Goal: Communication & Community: Ask a question

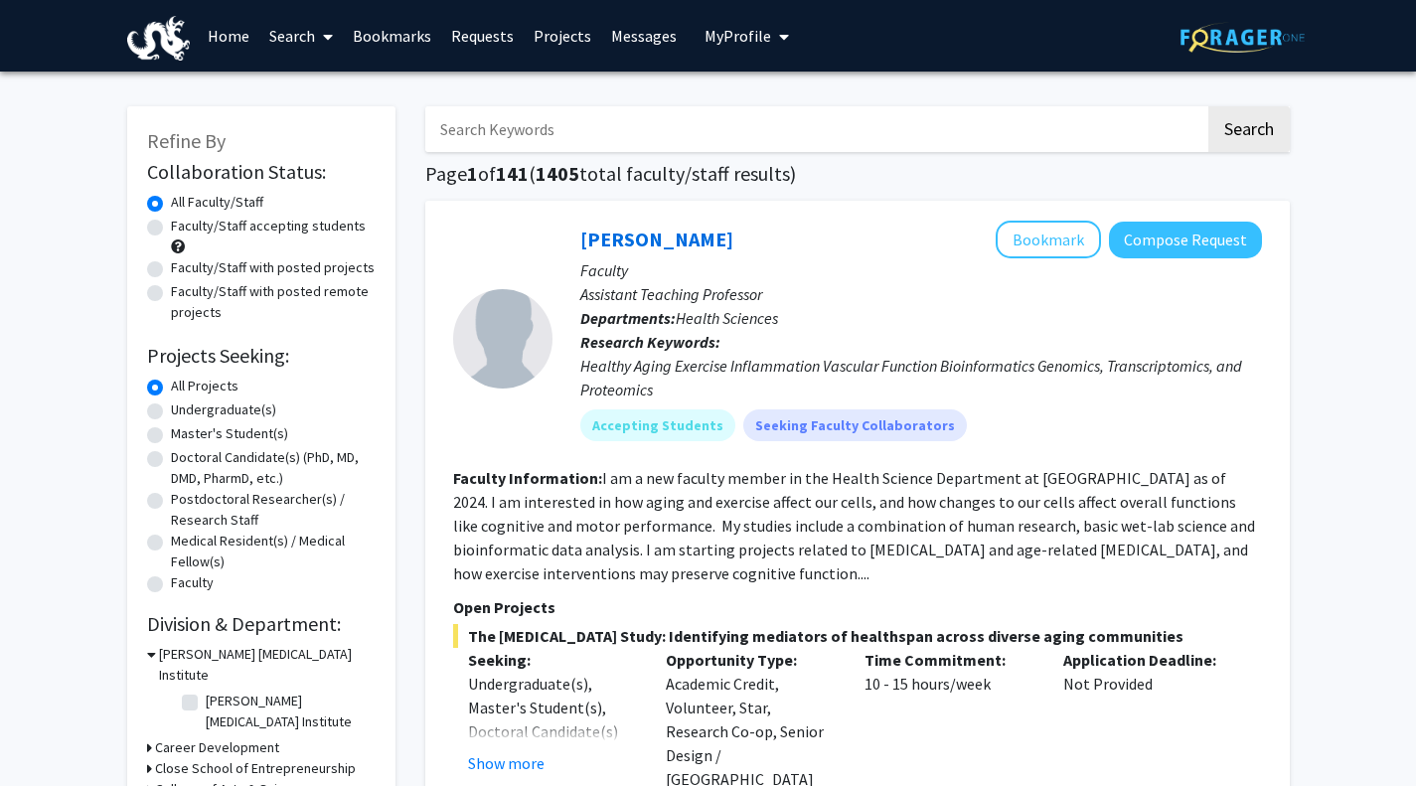
click at [523, 130] on input "Search Keywords" at bounding box center [815, 129] width 780 height 46
click at [1208, 106] on button "Search" at bounding box center [1248, 129] width 81 height 46
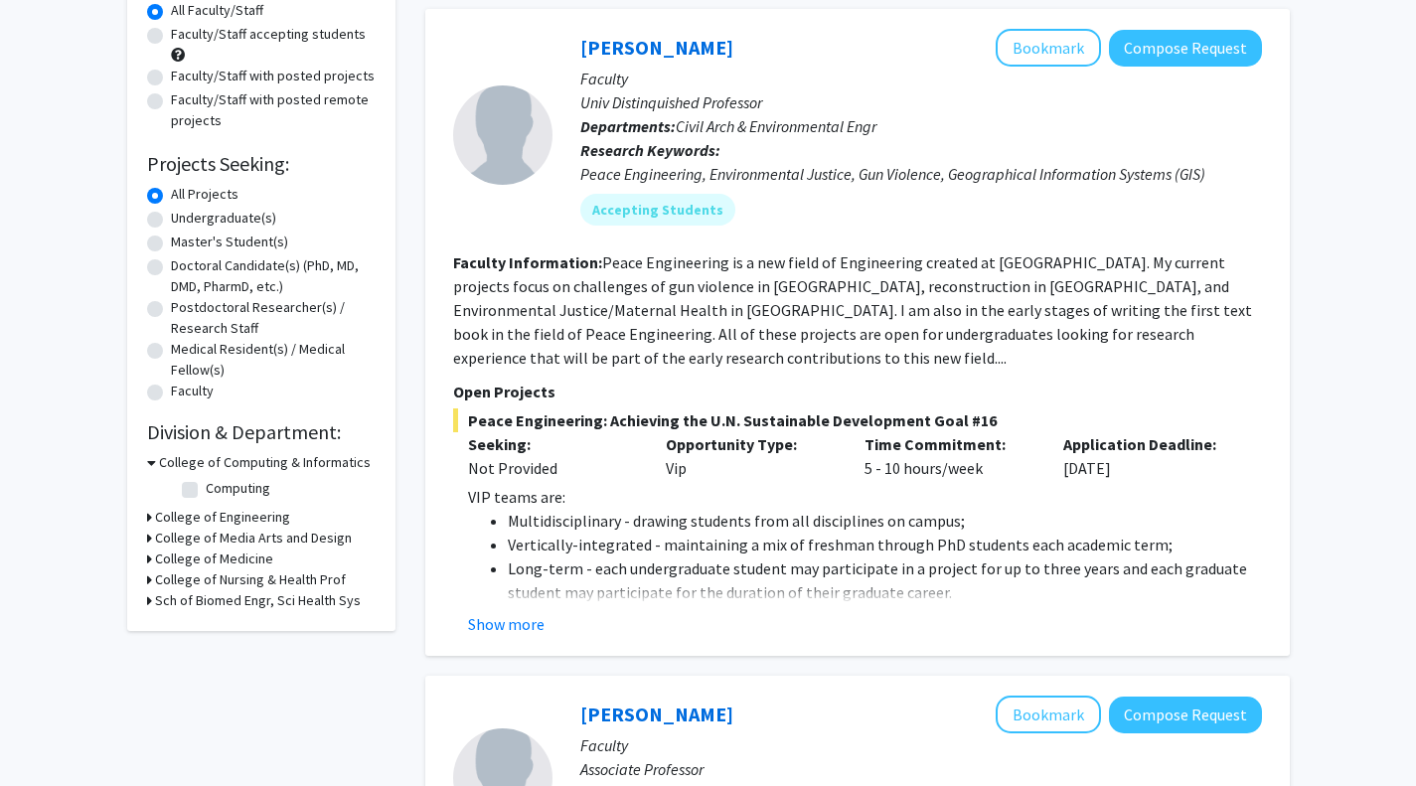
scroll to position [183, 0]
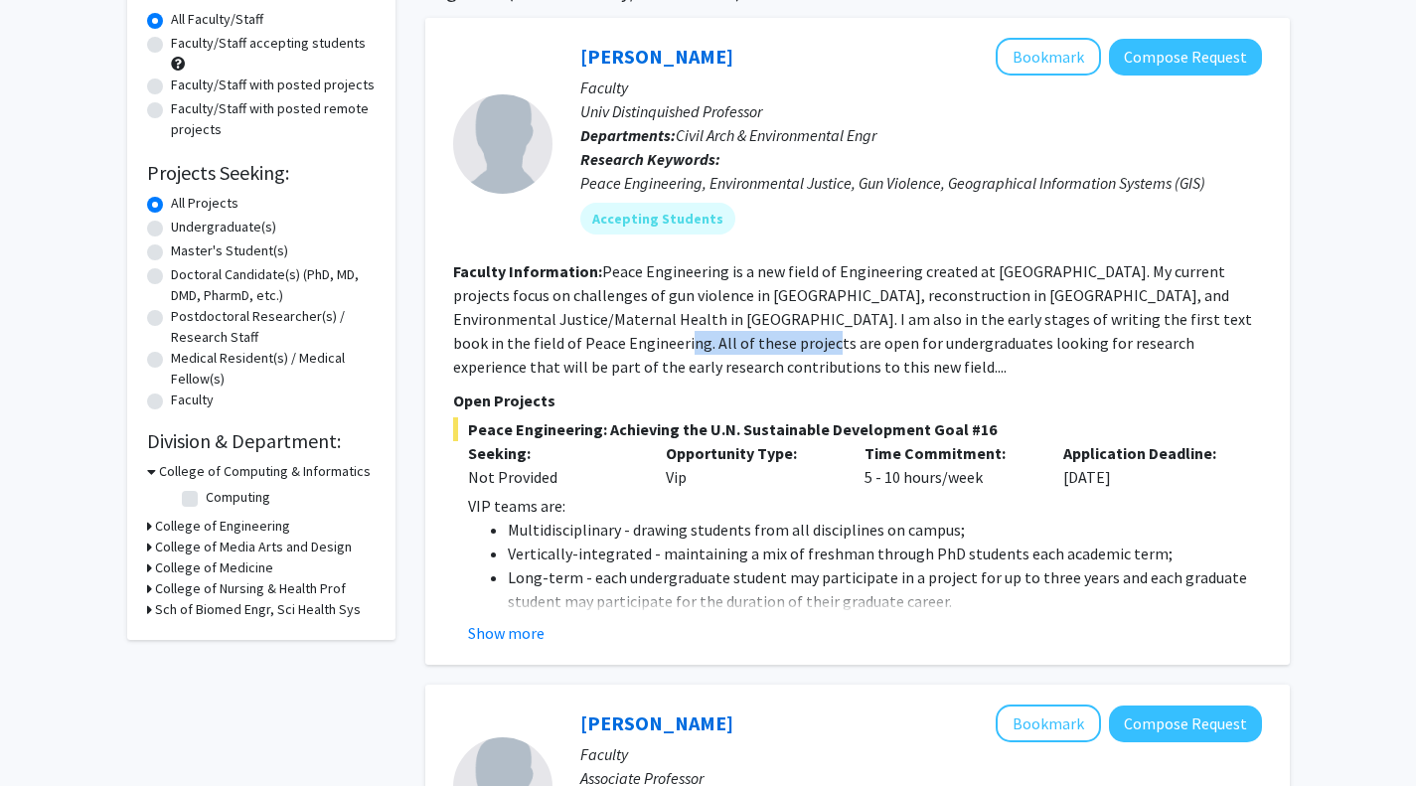
drag, startPoint x: 535, startPoint y: 347, endPoint x: 693, endPoint y: 346, distance: 158.0
click at [693, 346] on fg-read-more "Peace Engineering is a new field of Engineering created at [GEOGRAPHIC_DATA]. M…" at bounding box center [852, 318] width 799 height 115
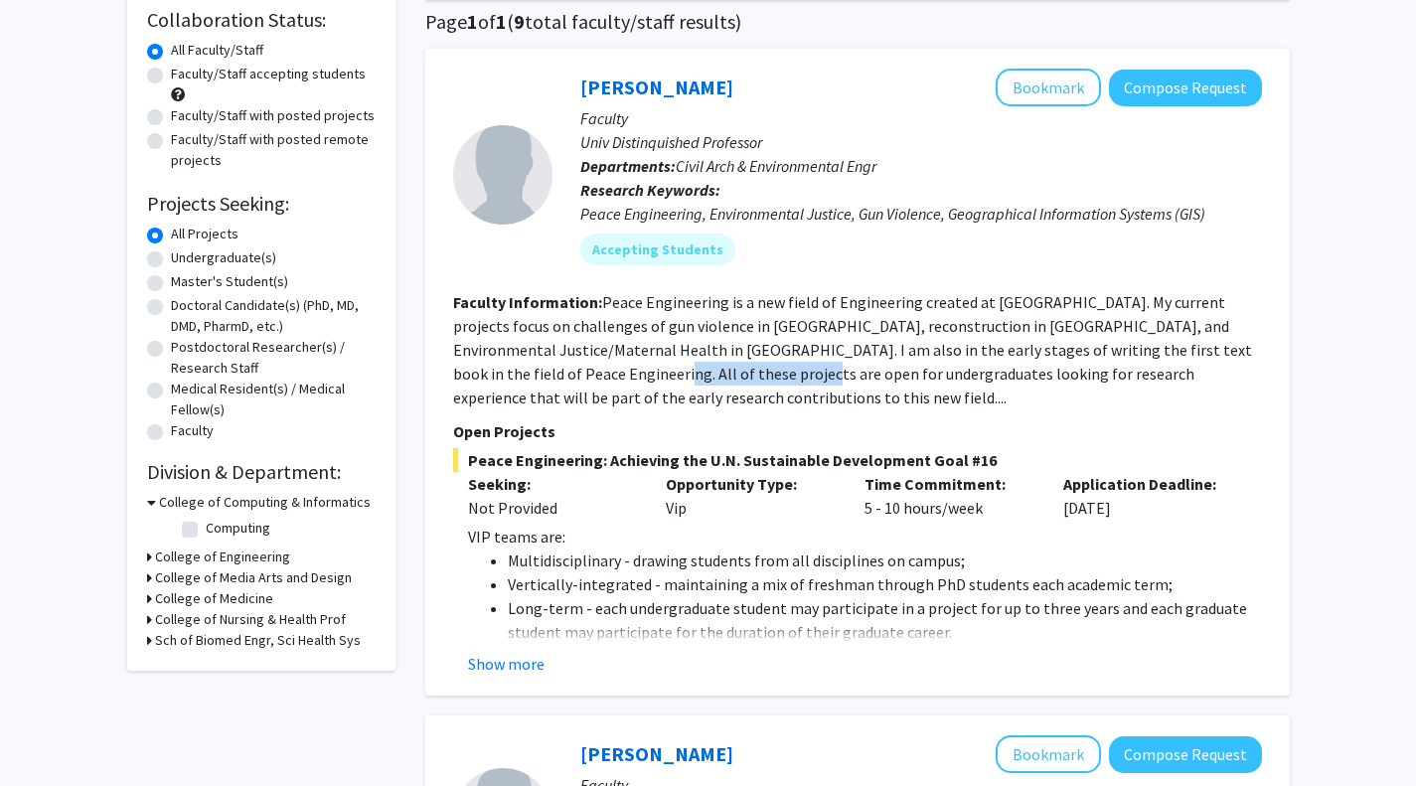
scroll to position [129, 0]
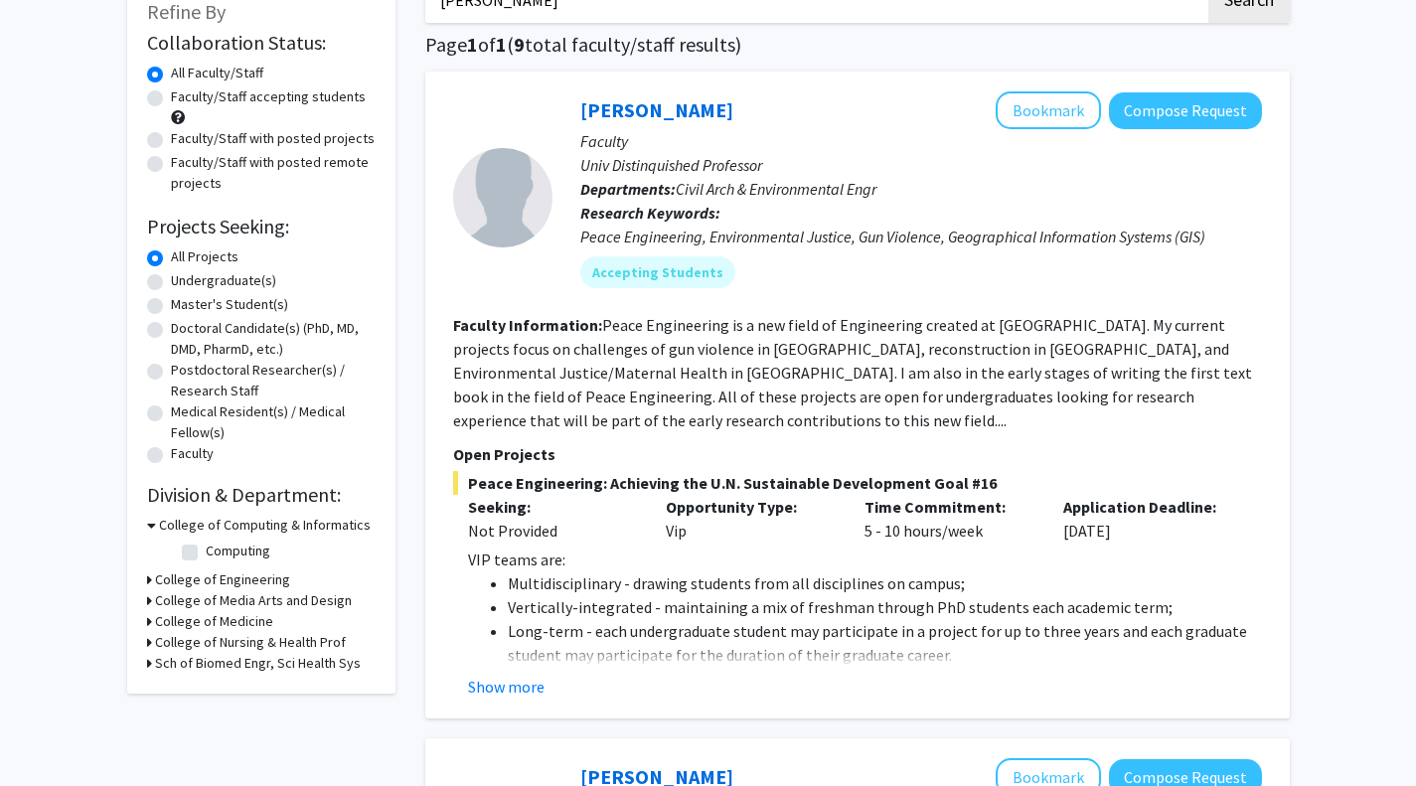
click at [562, 471] on span "Peace Engineering: Achieving the U.N. Sustainable Development Goal #16" at bounding box center [857, 483] width 809 height 24
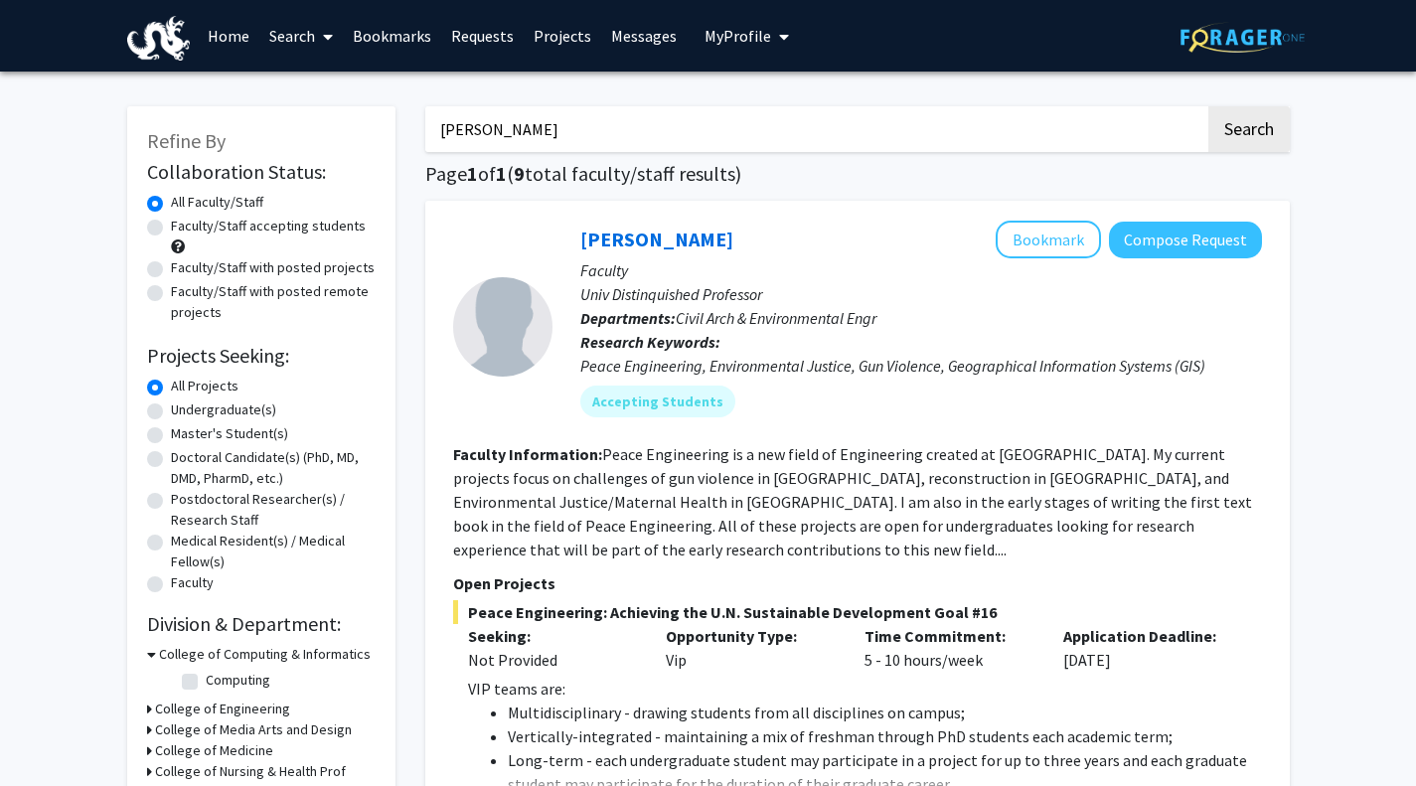
drag, startPoint x: 599, startPoint y: 143, endPoint x: 364, endPoint y: 165, distance: 236.5
type input "peace engineering"
click at [1208, 106] on button "Search" at bounding box center [1248, 129] width 81 height 46
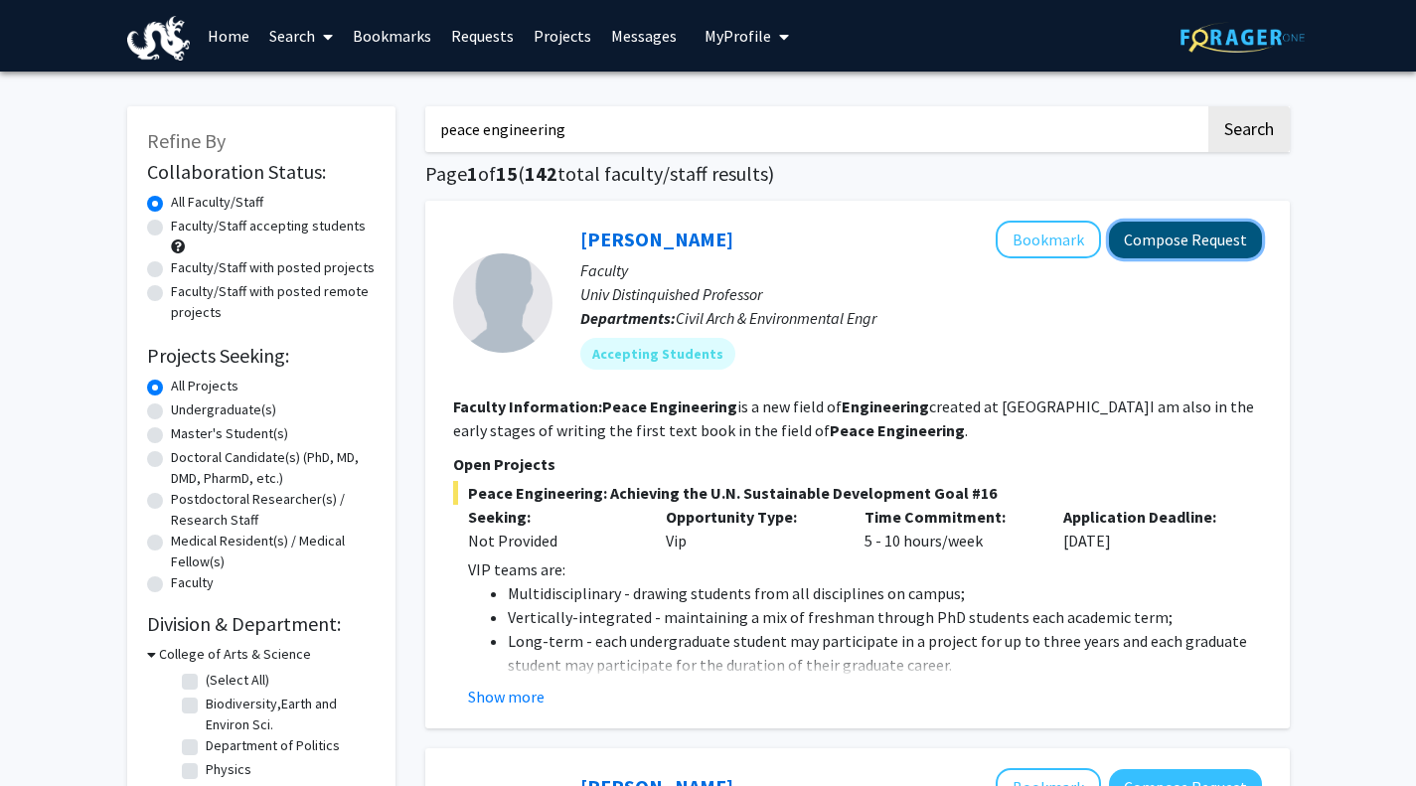
click at [1207, 250] on button "Compose Request" at bounding box center [1185, 240] width 153 height 37
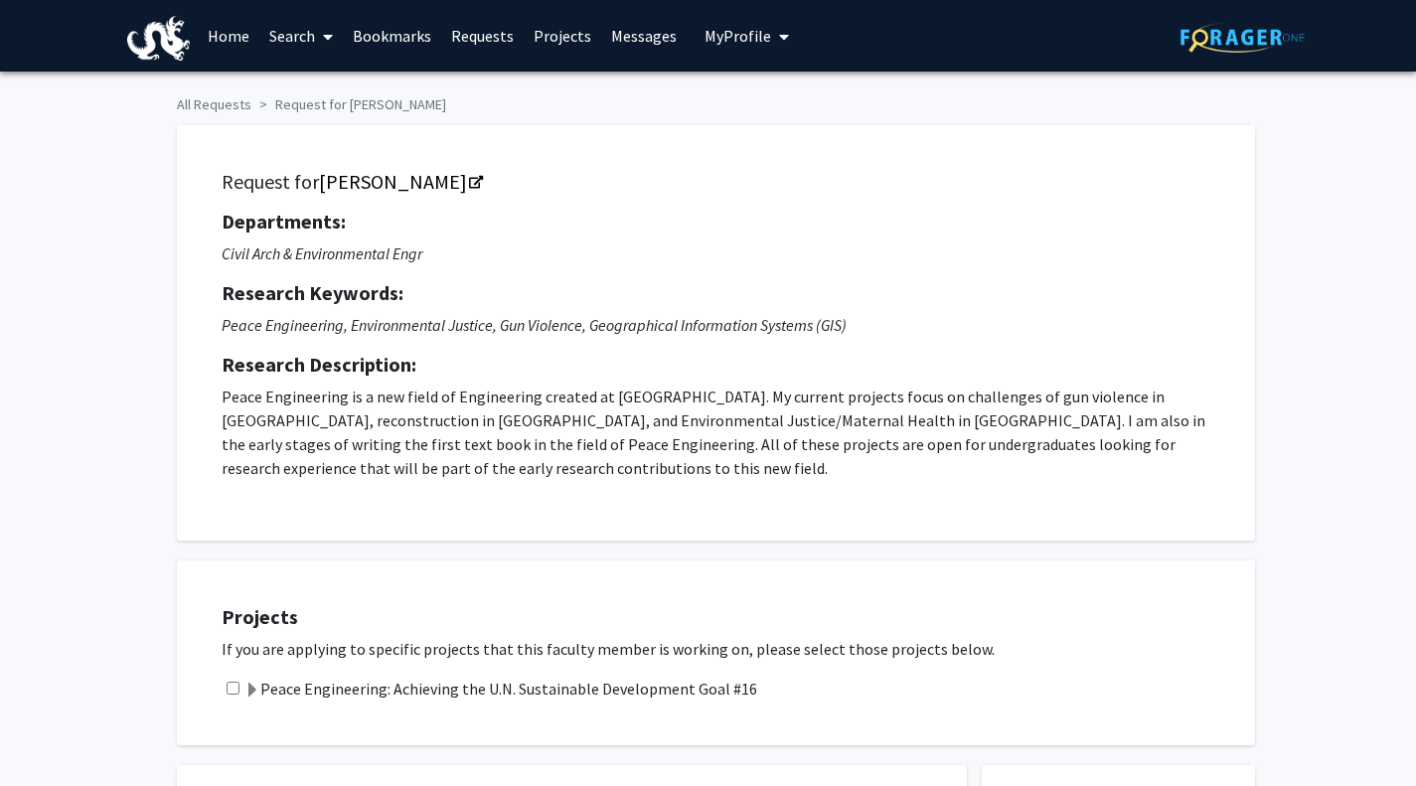
checkbox input "true"
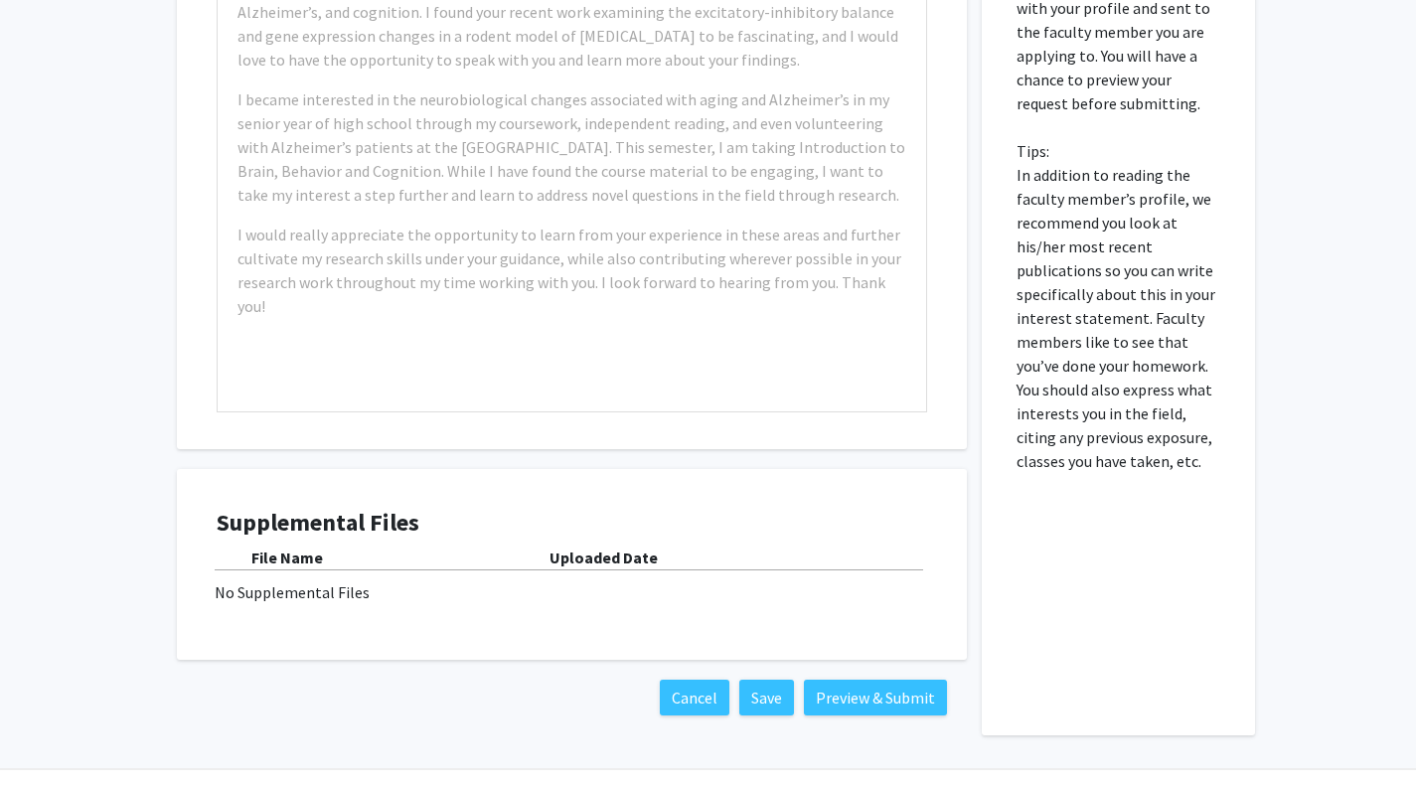
scroll to position [907, 0]
click at [729, 318] on div "Example: I am a Neuroscience major passionate about [MEDICAL_DATA] diseases, es…" at bounding box center [572, 184] width 709 height 455
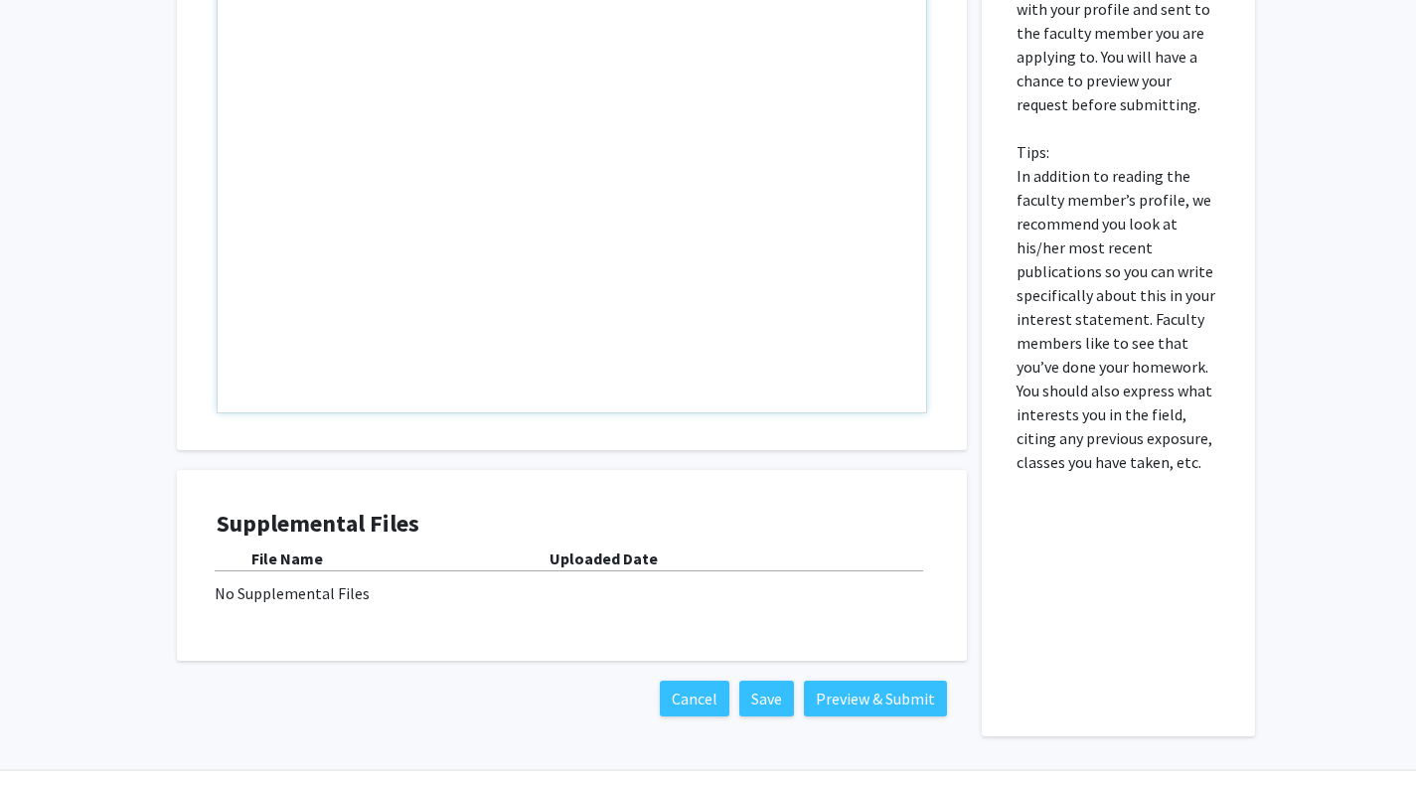
drag, startPoint x: 729, startPoint y: 318, endPoint x: 723, endPoint y: 164, distance: 154.1
click at [723, 164] on div "Note to users with screen readers: Please press Alt+0 or Option+0 to deactivate…" at bounding box center [572, 184] width 709 height 455
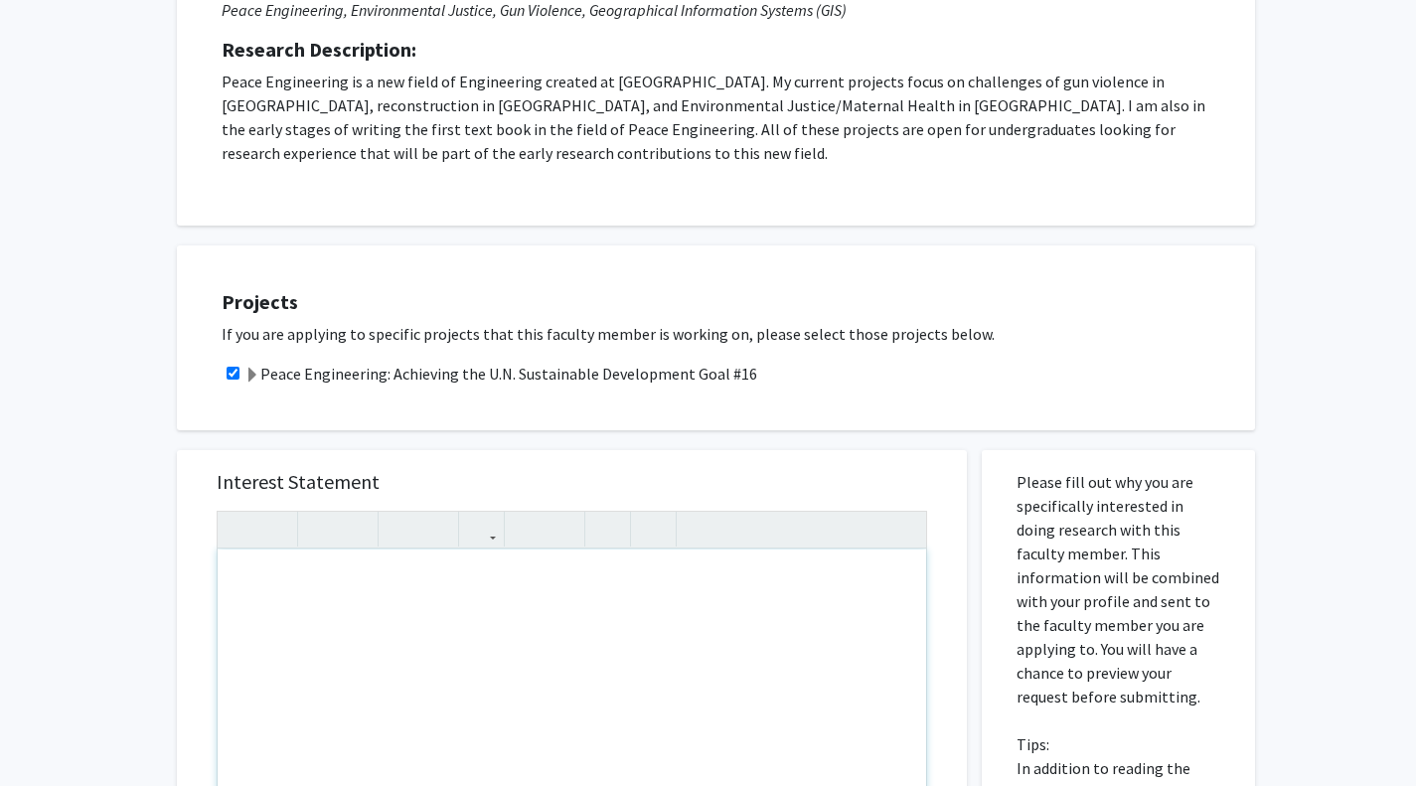
scroll to position [317, 0]
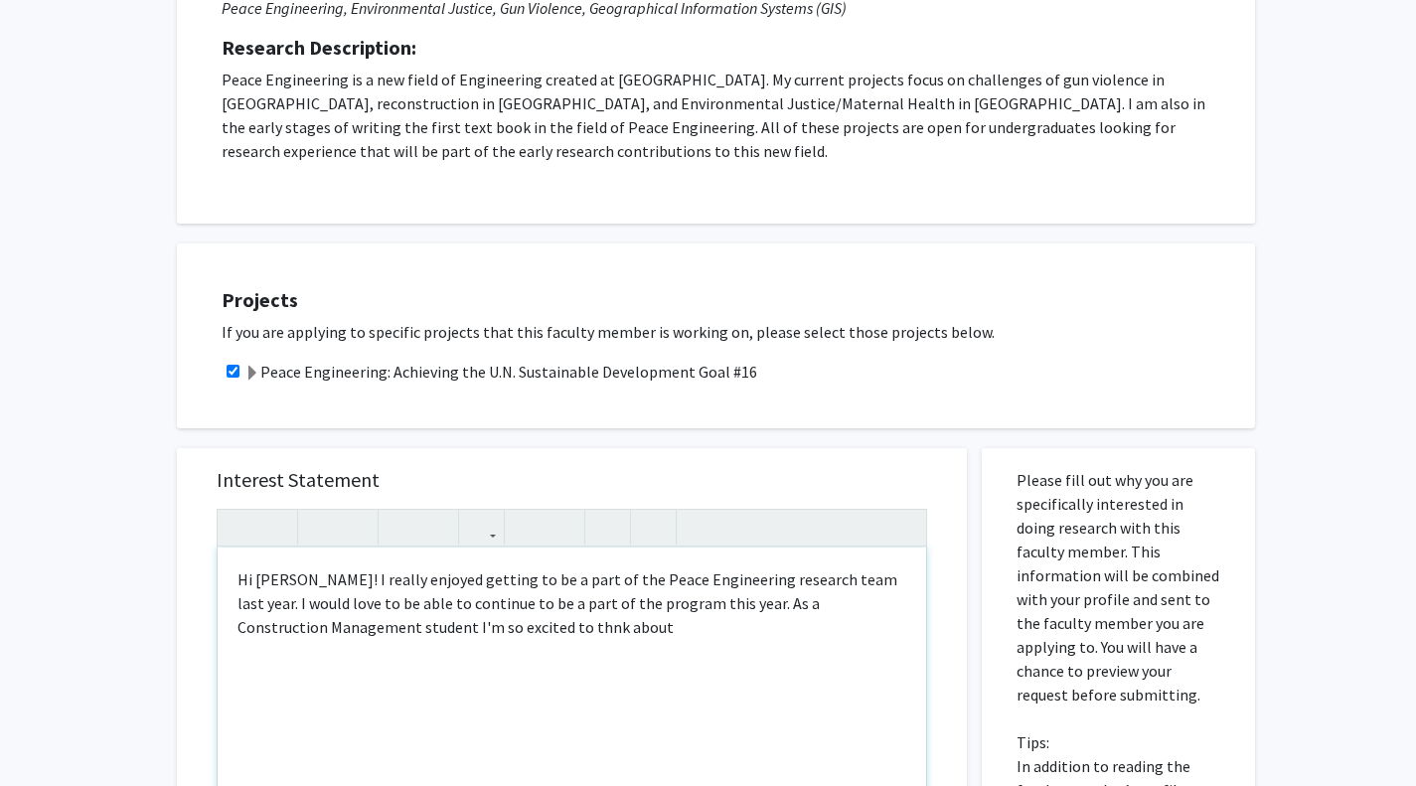
click at [421, 605] on div "Hi [PERSON_NAME]! I really enjoyed getting to be a part of the Peace Engineerin…" at bounding box center [572, 775] width 709 height 455
click at [521, 631] on div "Hi [PERSON_NAME]! I really enjoyed getting to be a part of the Peace Engineerin…" at bounding box center [572, 775] width 709 height 455
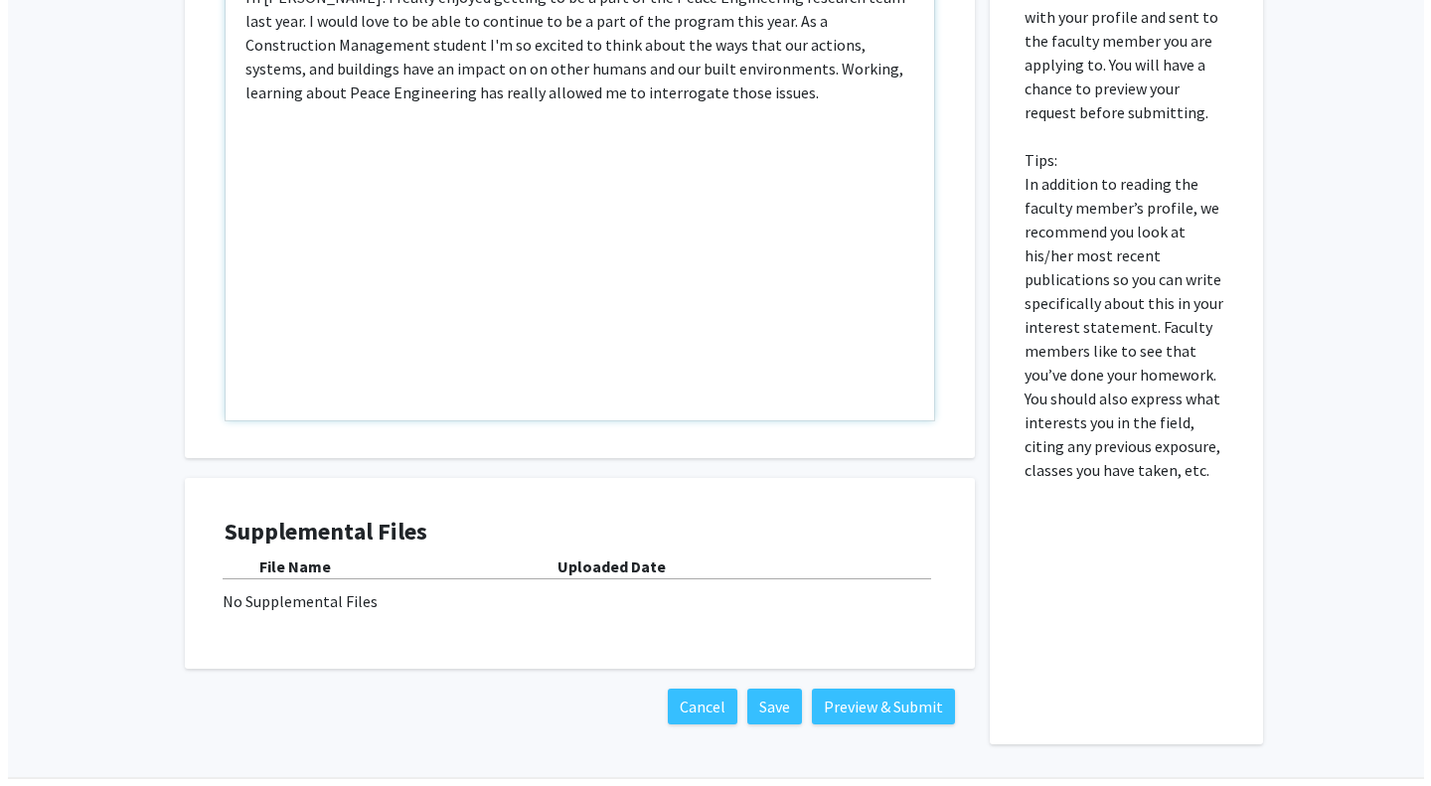
scroll to position [903, 0]
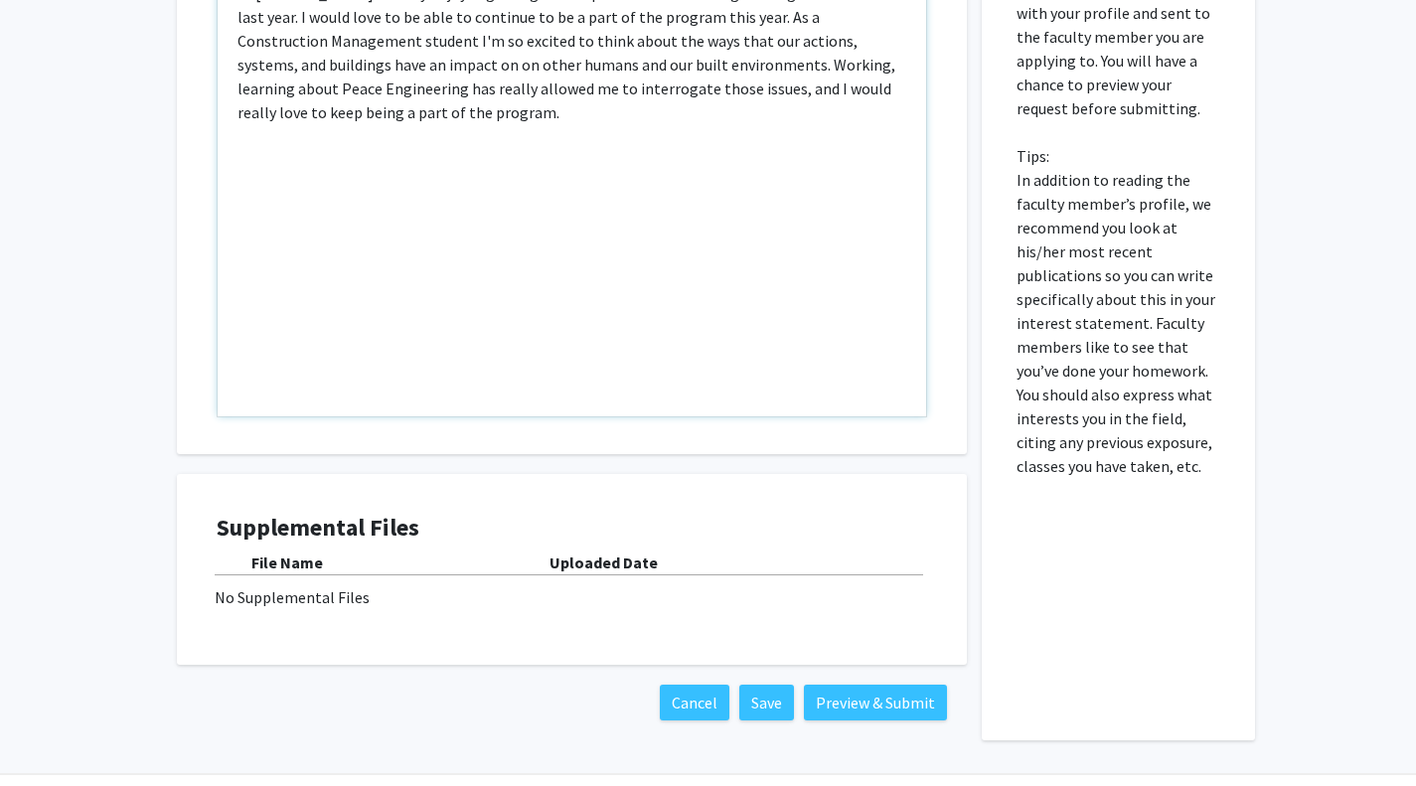
type textarea "Hi [PERSON_NAME]! I really enjoyed getting to be a part of the Peace Engineerin…"
click at [873, 685] on button "Preview & Submit" at bounding box center [875, 703] width 143 height 36
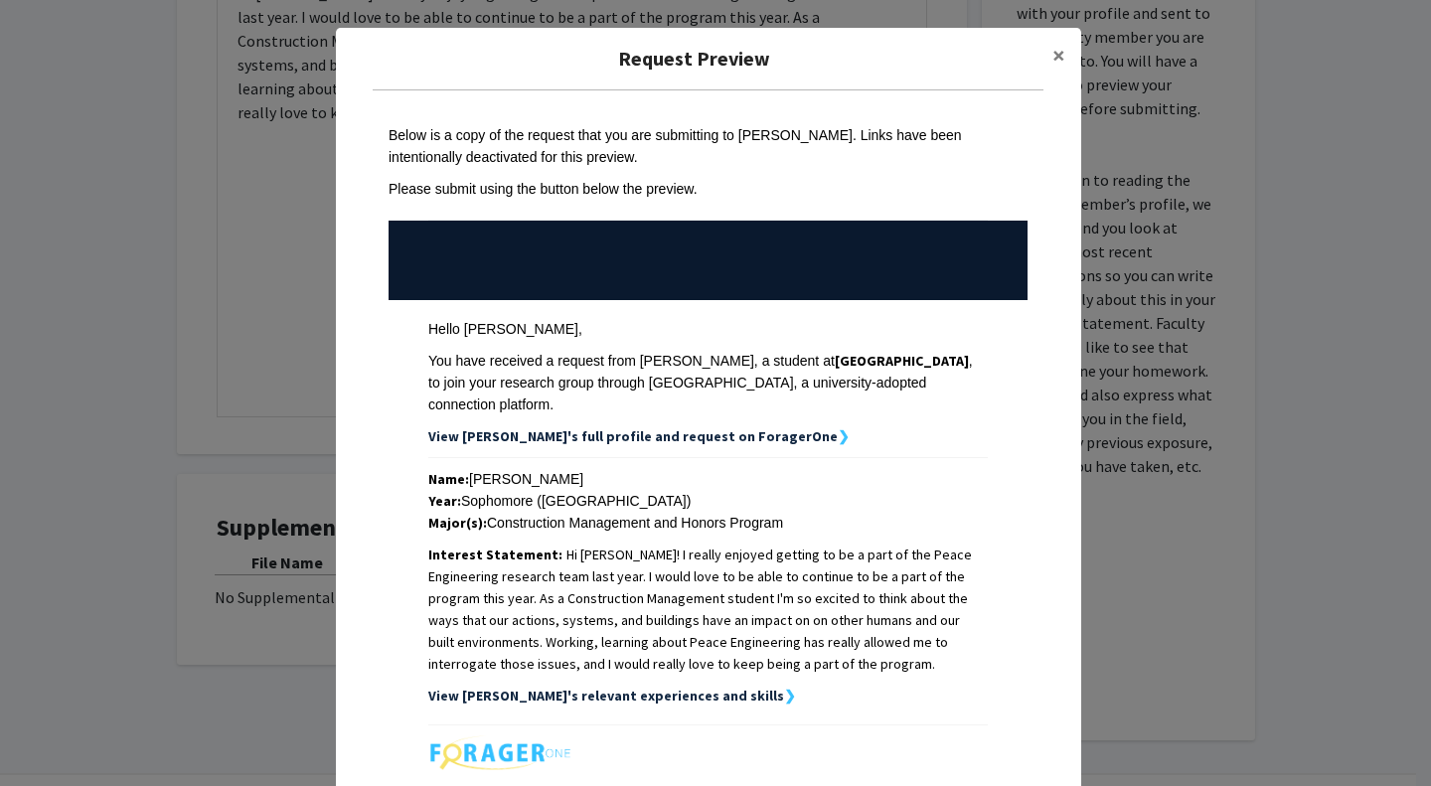
scroll to position [227, 0]
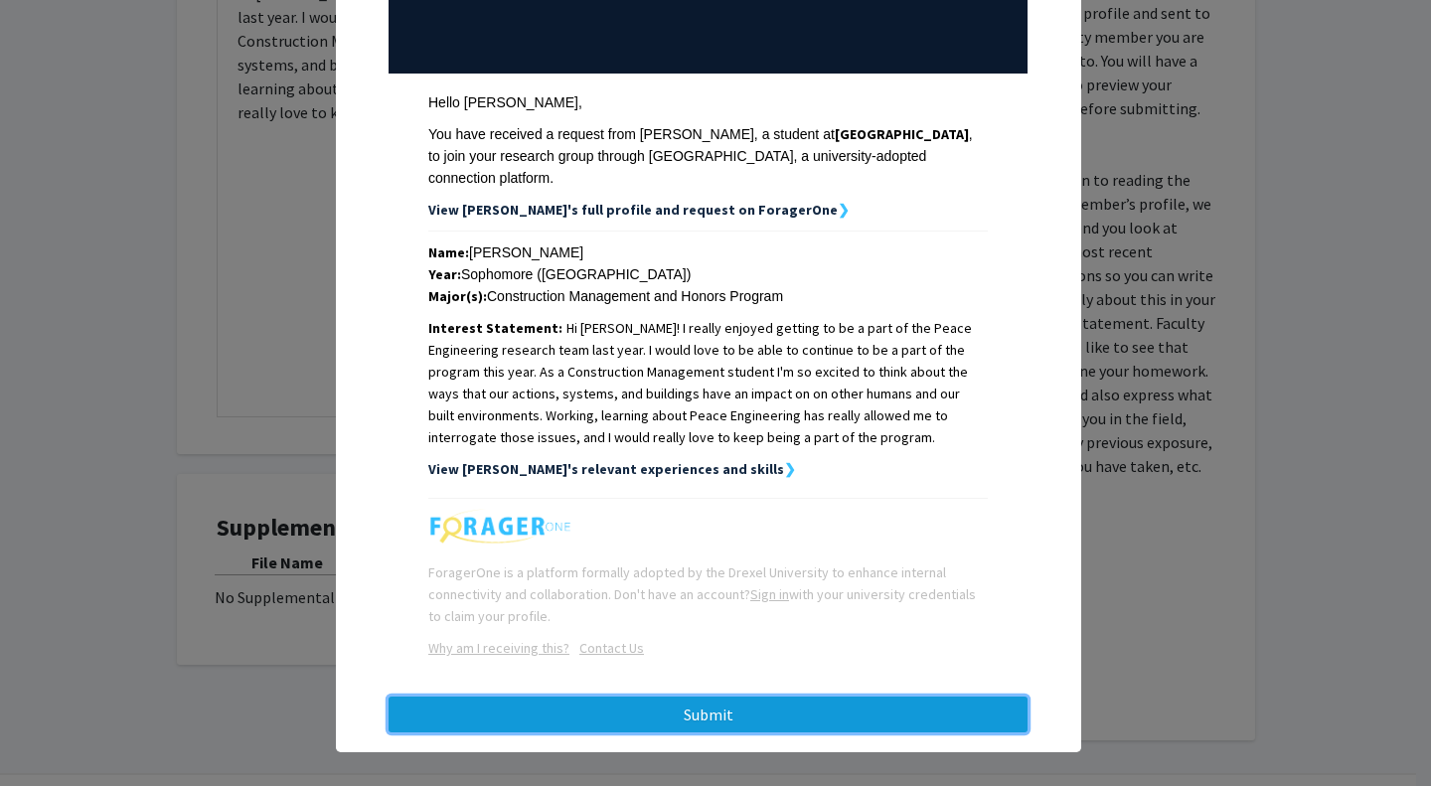
click at [636, 697] on button "Submit" at bounding box center [708, 715] width 639 height 36
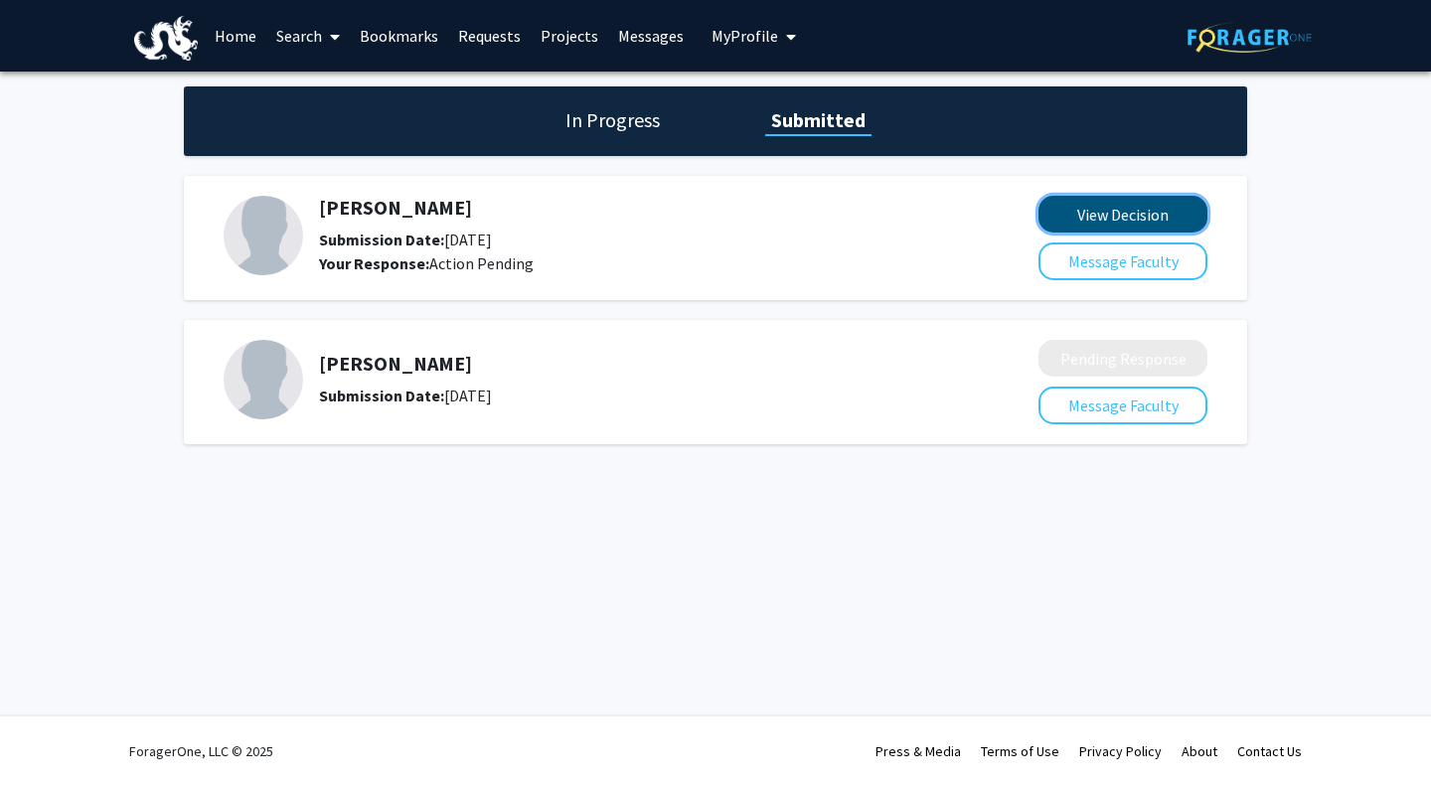
click at [1133, 223] on button "View Decision" at bounding box center [1122, 214] width 169 height 37
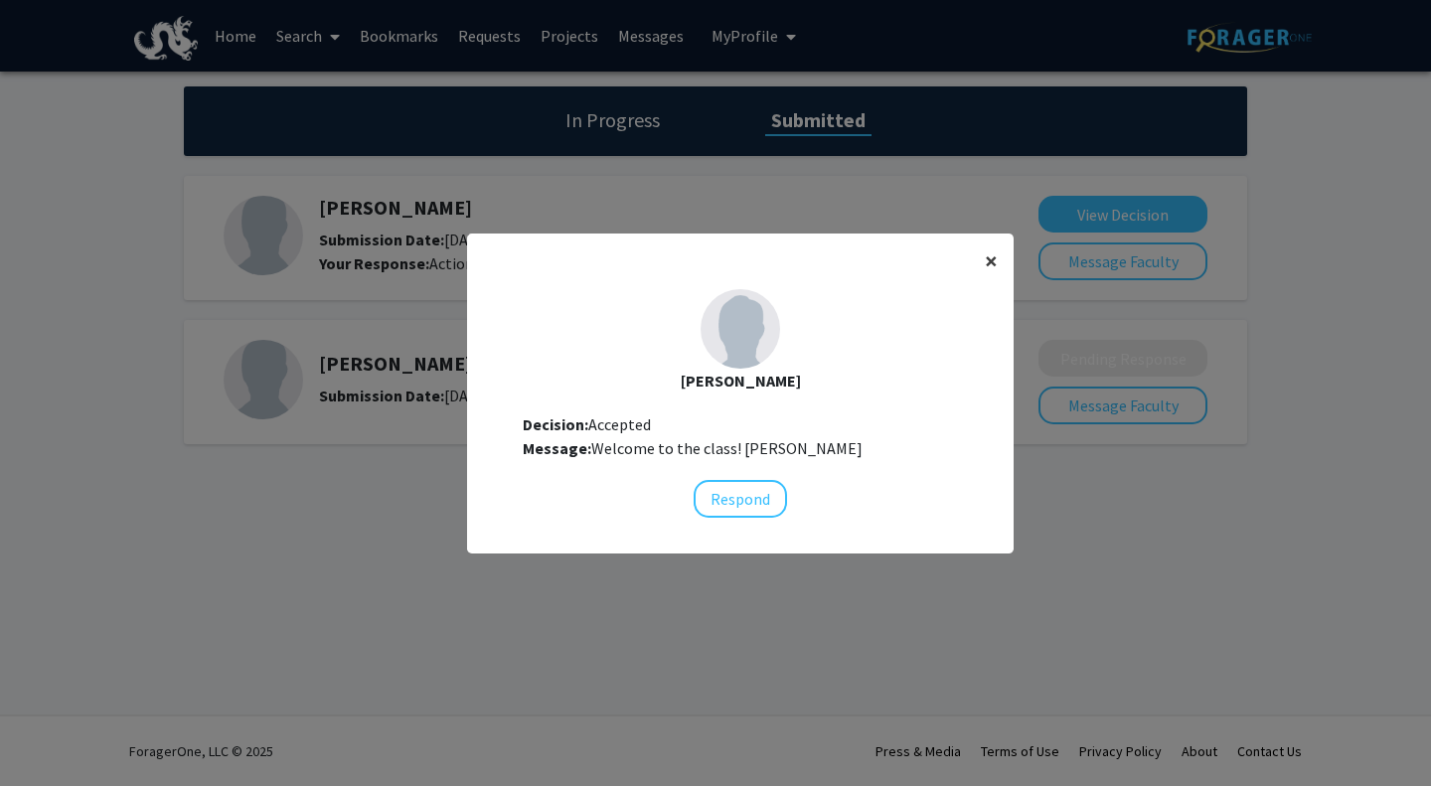
click at [999, 278] on button "×" at bounding box center [991, 262] width 45 height 56
